Goal: Task Accomplishment & Management: Complete application form

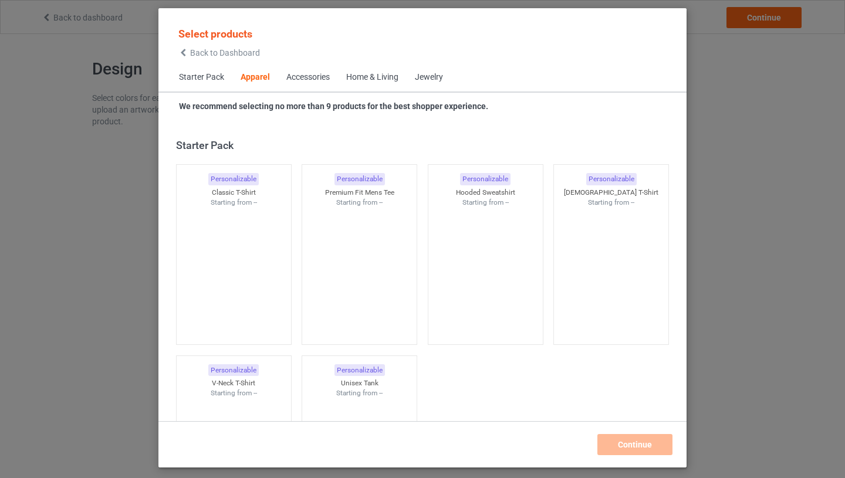
scroll to position [437, 0]
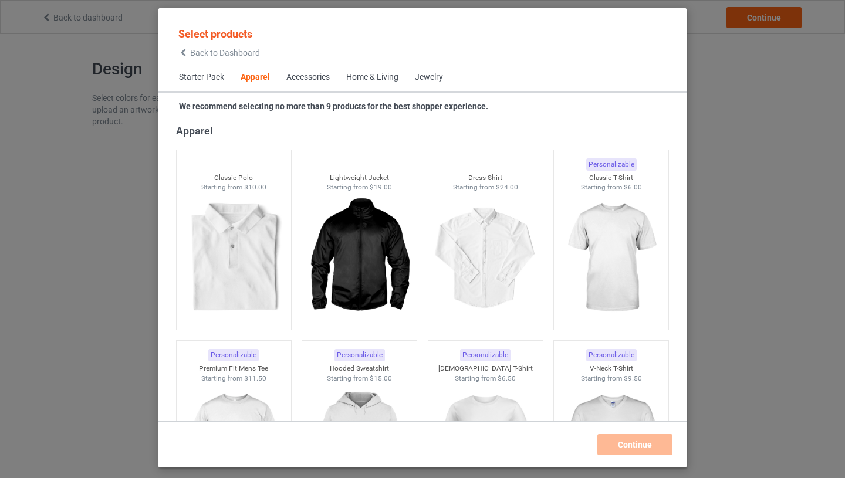
click at [184, 77] on span "Starter Pack" at bounding box center [202, 77] width 62 height 28
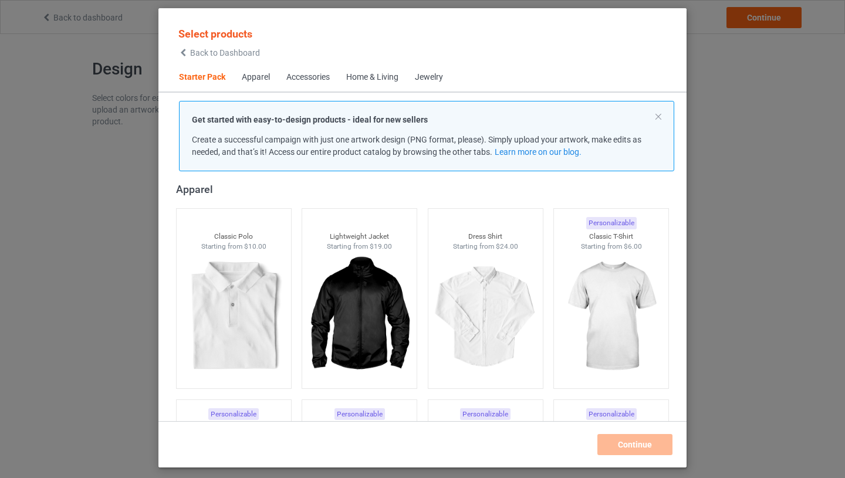
scroll to position [15, 0]
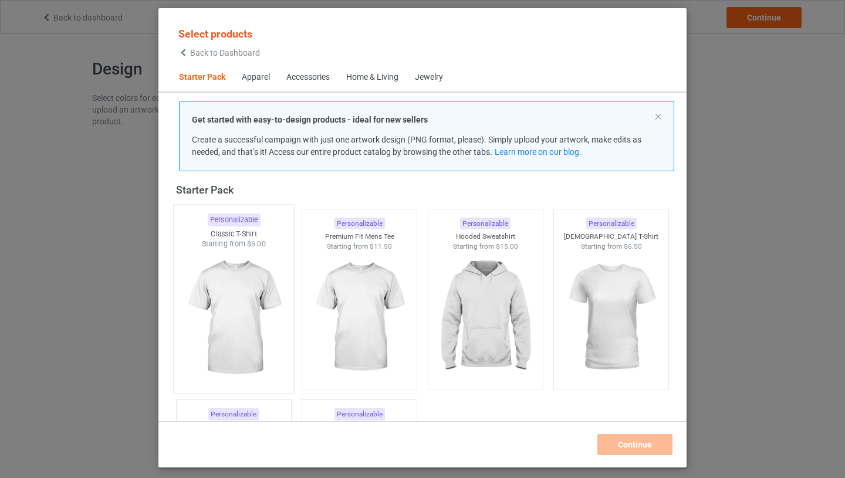
click at [284, 332] on img at bounding box center [233, 318] width 110 height 138
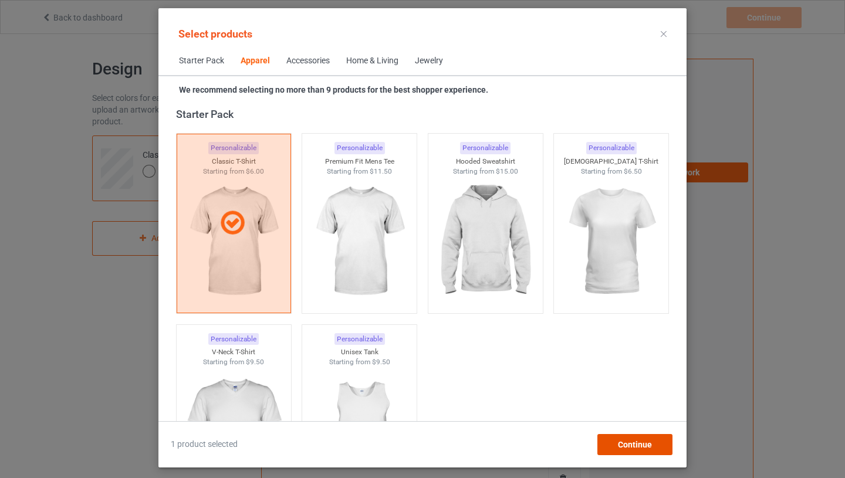
click at [633, 447] on span "Continue" at bounding box center [635, 444] width 34 height 9
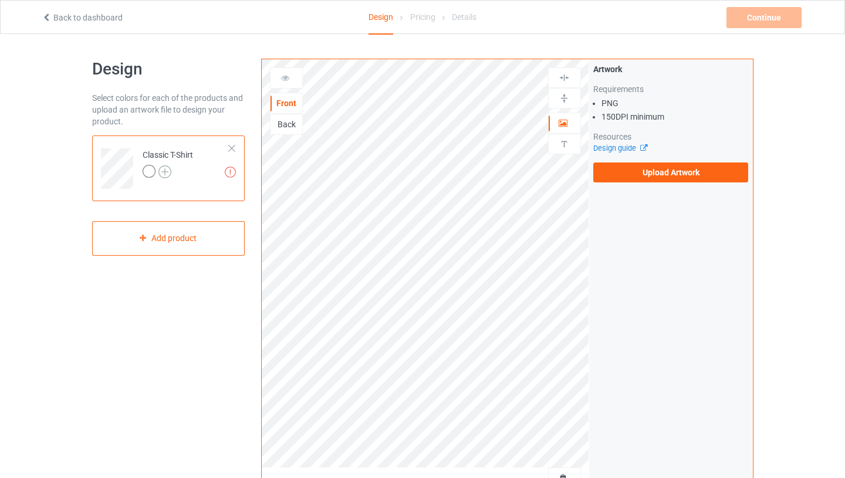
click at [166, 170] on img at bounding box center [164, 171] width 13 height 13
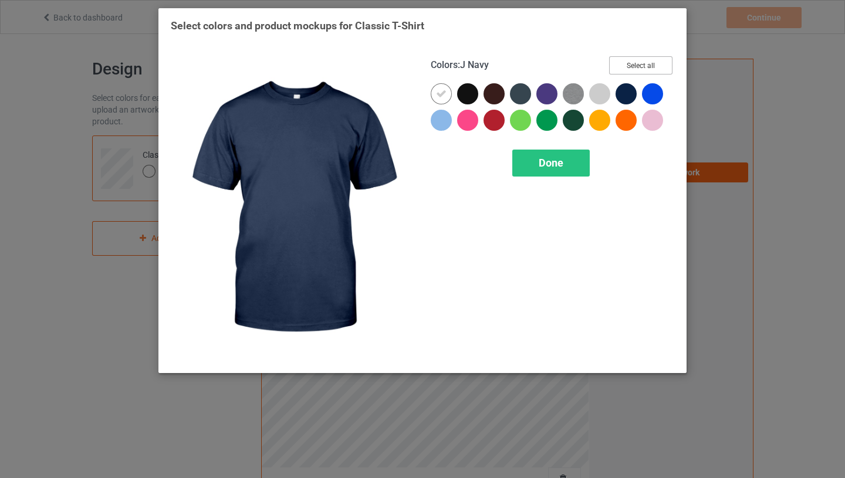
click at [642, 62] on button "Select all" at bounding box center [640, 65] width 63 height 18
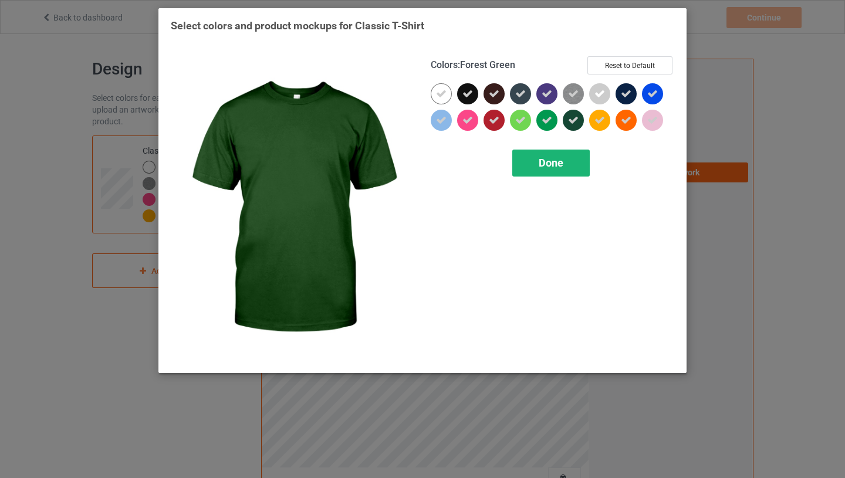
click at [559, 159] on span "Done" at bounding box center [550, 163] width 25 height 12
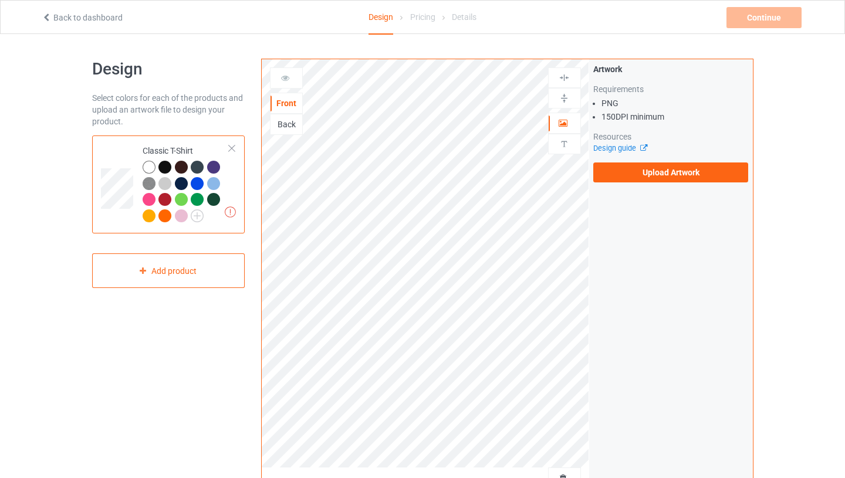
click at [619, 161] on div "Artwork Requirements PNG 150 DPI minimum Resources Design guide Upload Artwork" at bounding box center [670, 122] width 155 height 119
click at [629, 174] on label "Upload Artwork" at bounding box center [670, 172] width 155 height 20
click at [0, 0] on input "Upload Artwork" at bounding box center [0, 0] width 0 height 0
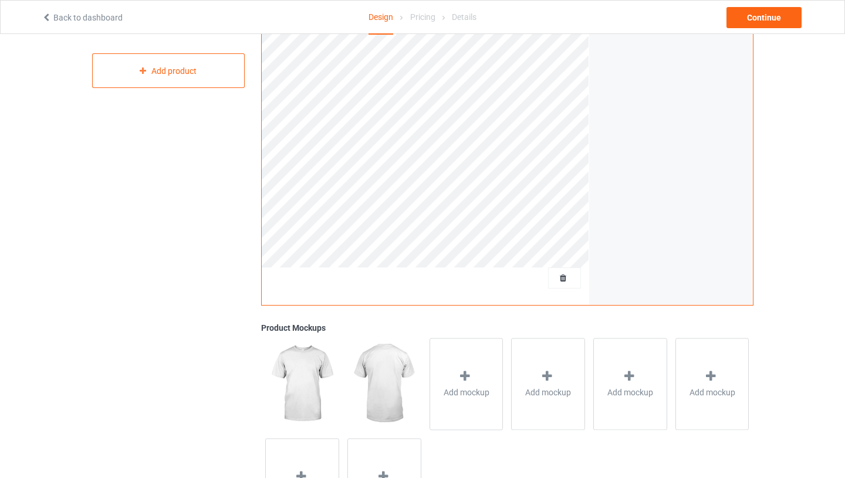
scroll to position [281, 0]
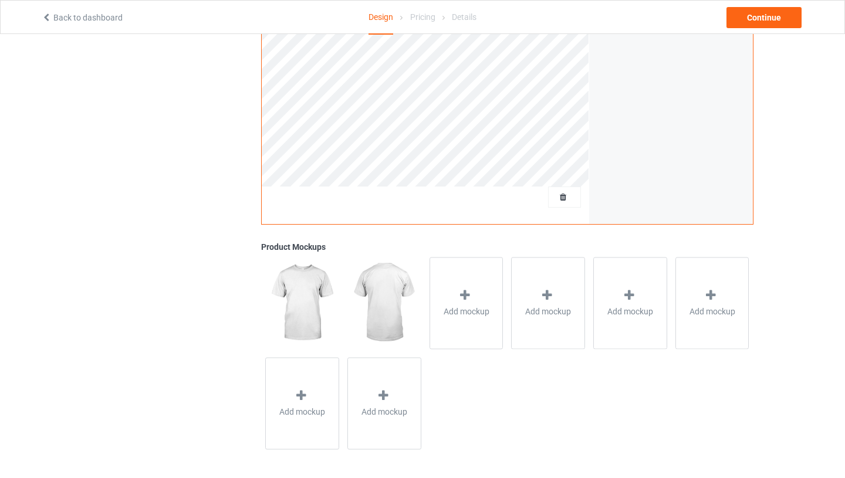
click at [428, 321] on div "Add mockup" at bounding box center [466, 303] width 82 height 100
click at [445, 318] on div "Add mockup" at bounding box center [466, 303] width 74 height 92
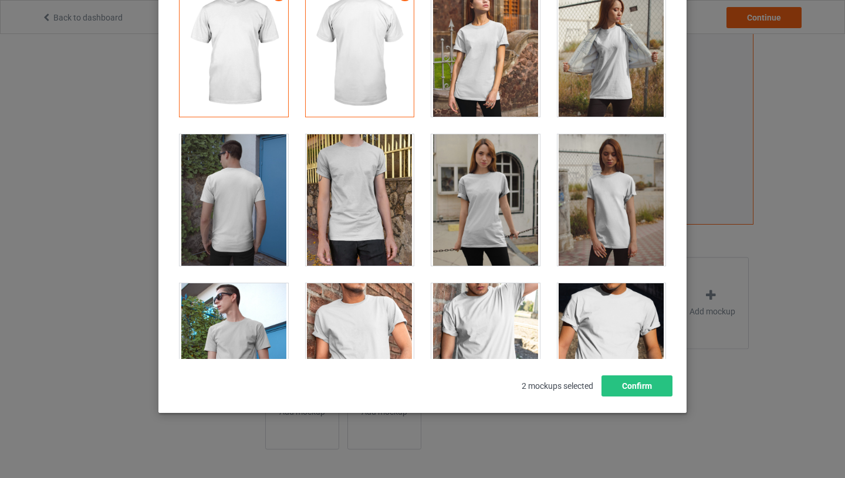
scroll to position [16750, 0]
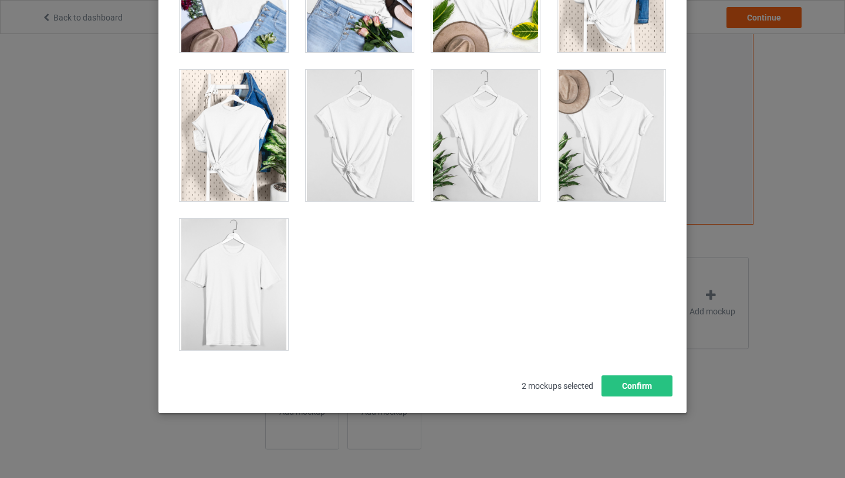
click at [195, 275] on div at bounding box center [233, 284] width 109 height 131
click at [631, 381] on button "Confirm" at bounding box center [636, 385] width 71 height 21
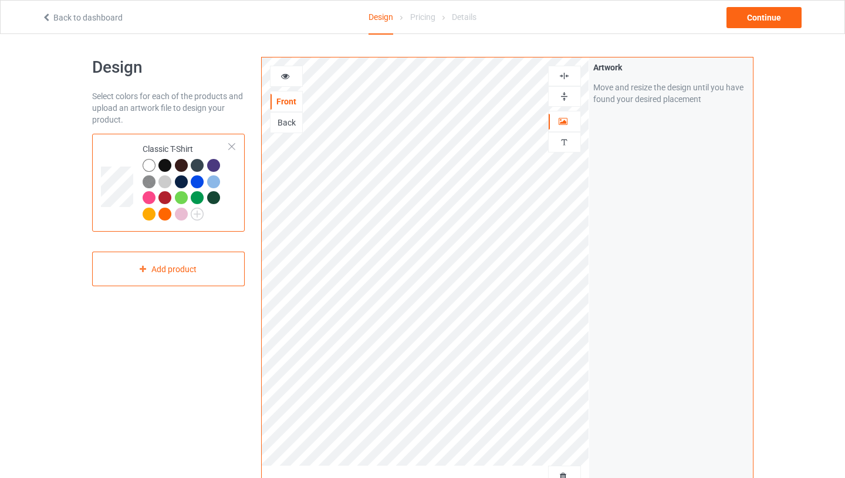
scroll to position [0, 0]
click at [781, 17] on div "Continue" at bounding box center [763, 17] width 75 height 21
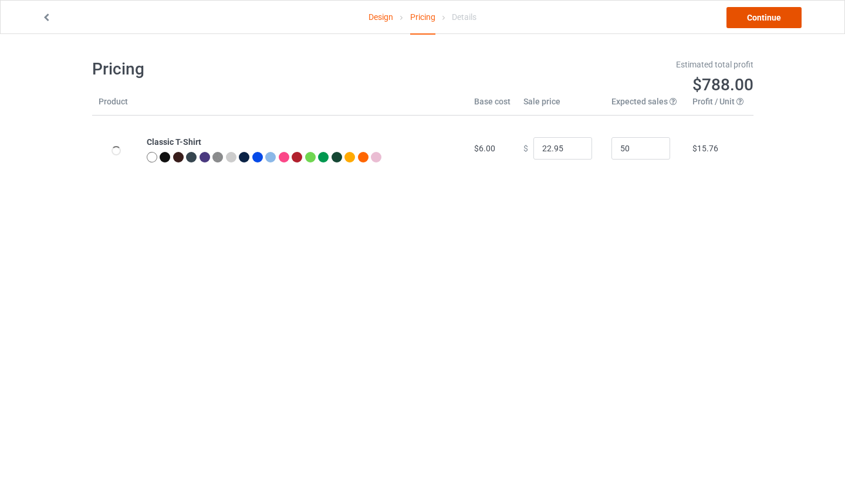
click at [749, 15] on link "Continue" at bounding box center [763, 17] width 75 height 21
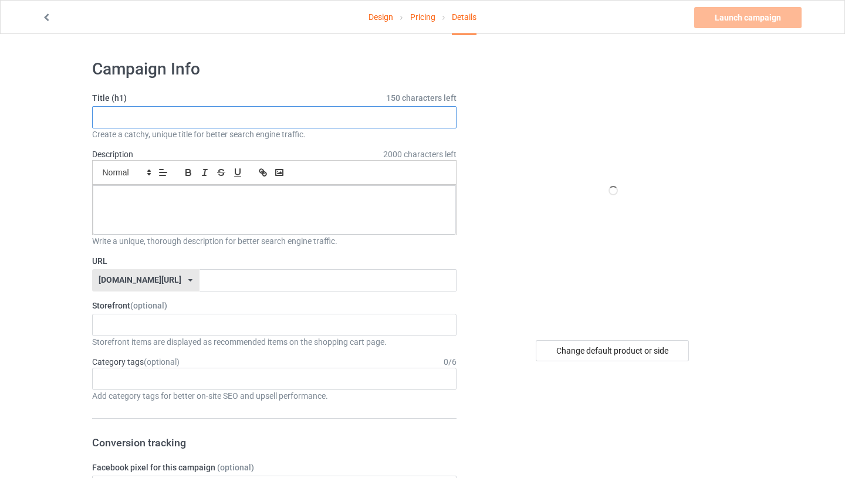
click at [301, 122] on input "text" at bounding box center [274, 117] width 365 height 22
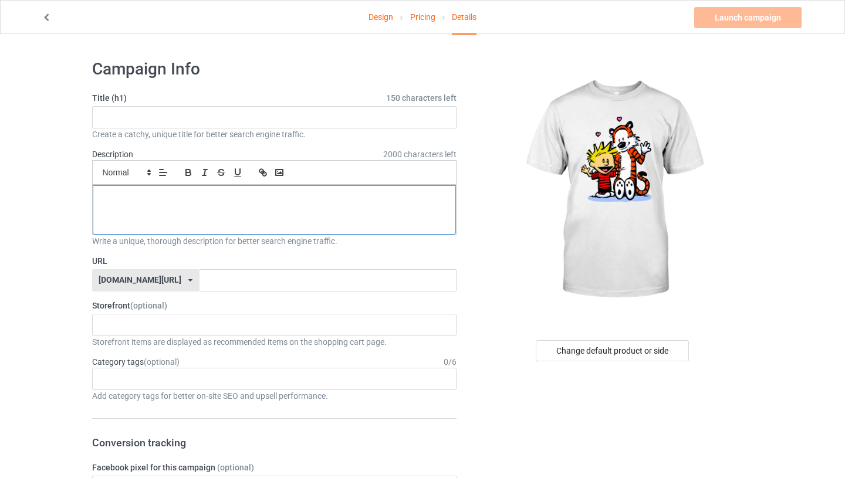
click at [225, 222] on div at bounding box center [275, 209] width 364 height 49
click at [168, 118] on input "text" at bounding box center [274, 117] width 365 height 22
paste input "[PERSON_NAME] and [PERSON_NAME]"
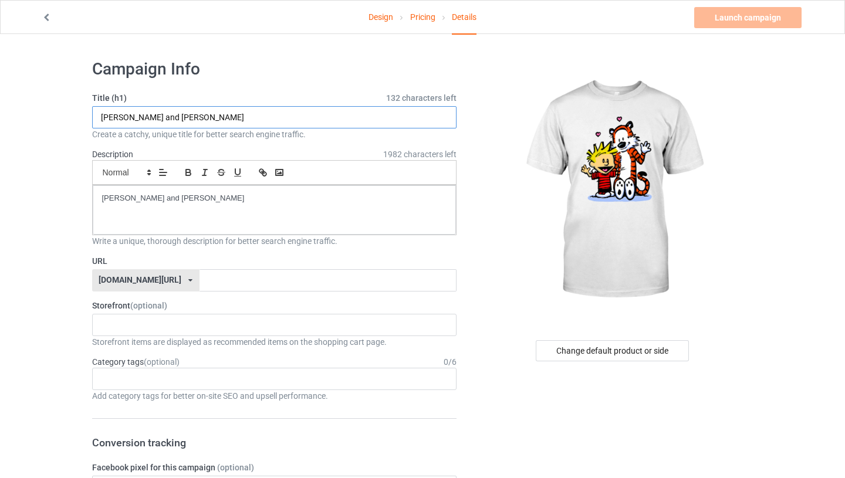
type input "[PERSON_NAME] and [PERSON_NAME]"
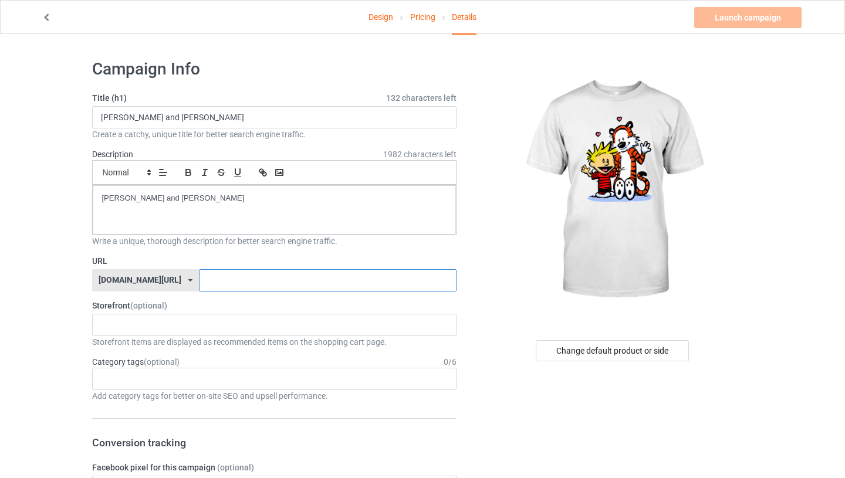
click at [216, 274] on input "text" at bounding box center [327, 280] width 257 height 22
paste input "[PERSON_NAME] and [PERSON_NAME]"
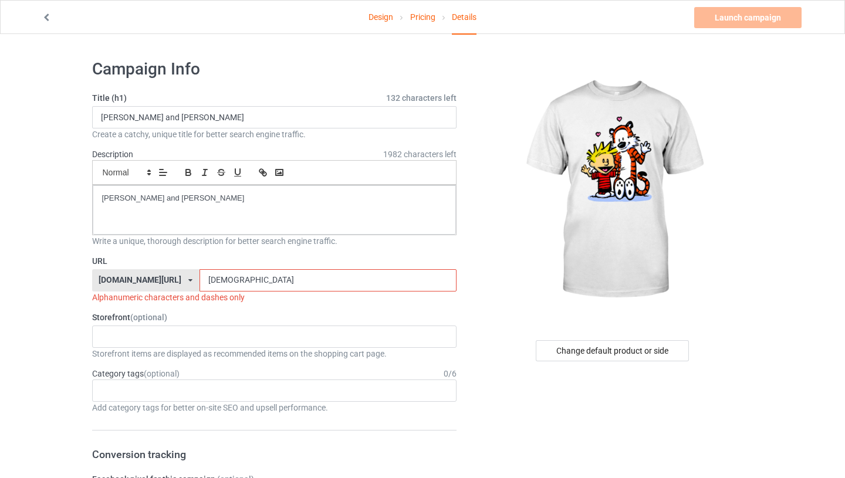
type input "[DEMOGRAPHIC_DATA]"
click at [189, 205] on div "[PERSON_NAME] and [PERSON_NAME]" at bounding box center [275, 209] width 364 height 49
click at [206, 124] on input "[PERSON_NAME] and [PERSON_NAME]" at bounding box center [274, 117] width 365 height 22
type input "[PERSON_NAME] and [PERSON_NAME] dos"
click at [277, 277] on input "[DEMOGRAPHIC_DATA]" at bounding box center [327, 280] width 257 height 22
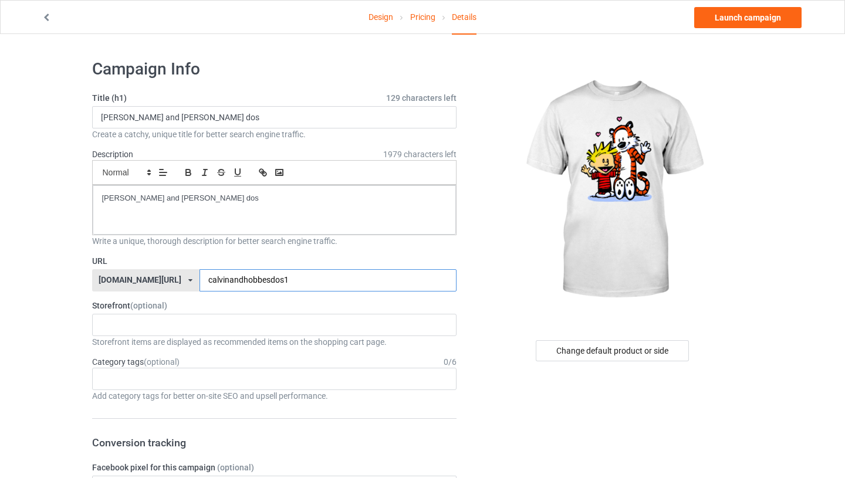
type input "[DEMOGRAPHIC_DATA]"
click at [752, 18] on link "Launch campaign" at bounding box center [747, 17] width 107 height 21
